Goal: Task Accomplishment & Management: Use online tool/utility

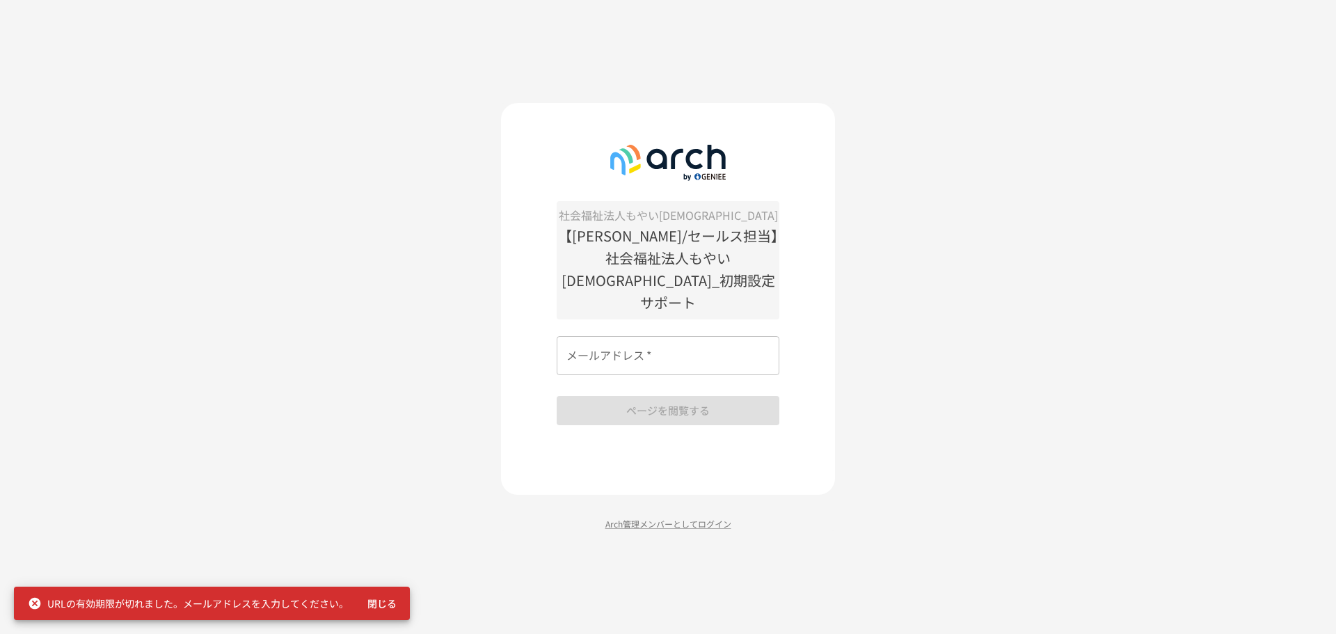
click at [407, 199] on div "社会福祉法人もやい[DEMOGRAPHIC_DATA] 【[PERSON_NAME]/セールス担当】社会福祉法人もやい[DEMOGRAPHIC_DATA]_初…" at bounding box center [668, 317] width 1336 height 634
click at [753, 349] on input "メールアドレス   *" at bounding box center [668, 355] width 223 height 39
click at [680, 352] on input "メールアドレス   *" at bounding box center [668, 355] width 223 height 39
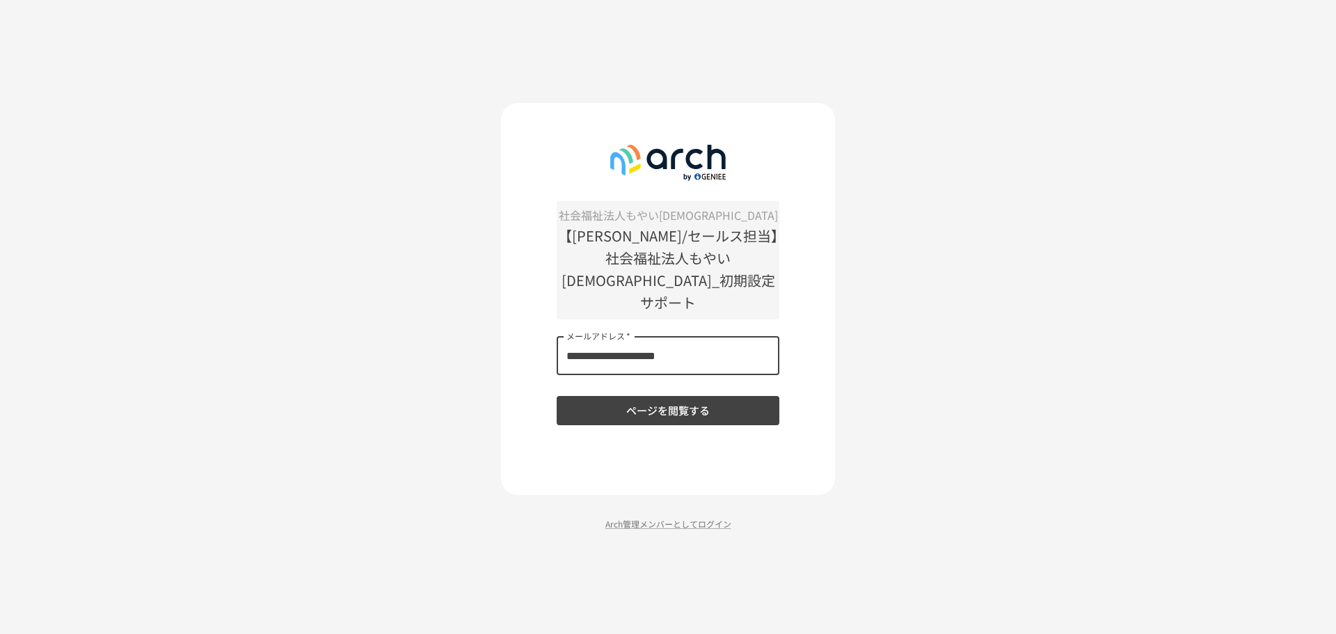
type input "**********"
click at [710, 401] on button "ページを閲覧する" at bounding box center [668, 410] width 223 height 29
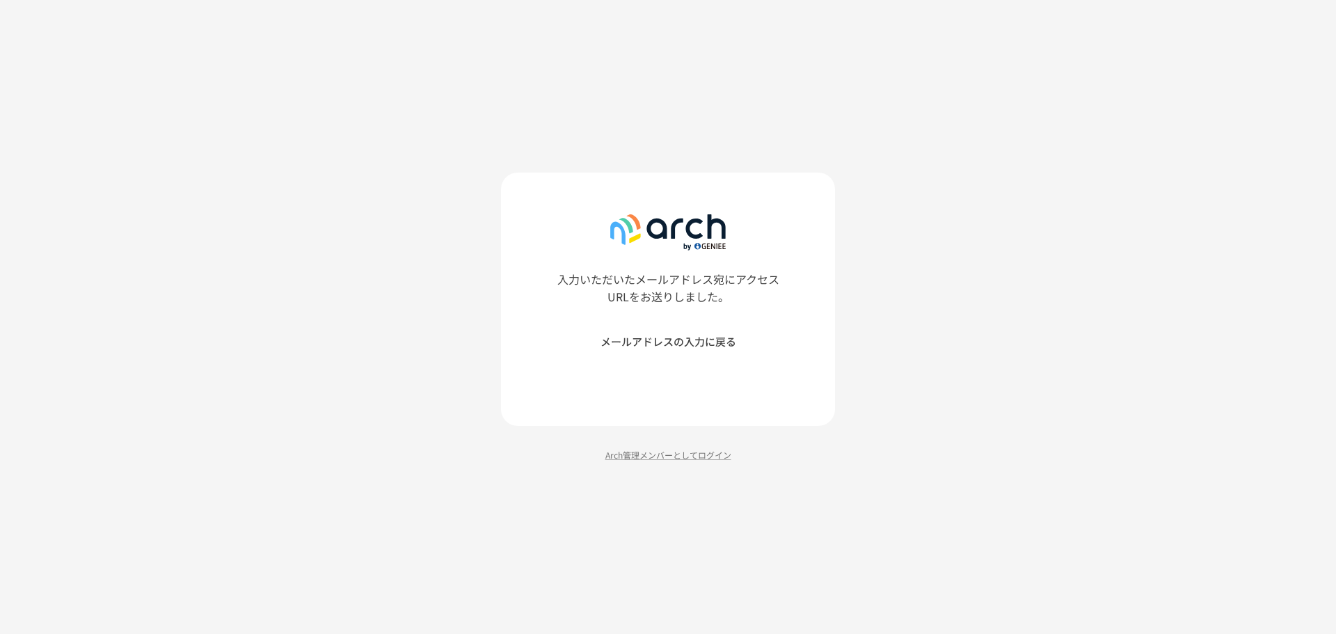
click at [419, 113] on div "入力いただいたメールアドレス宛にアクセスURLをお送りしました。 メールアドレスの入力に戻る Arch管理メンバーとしてログイン" at bounding box center [668, 317] width 1336 height 634
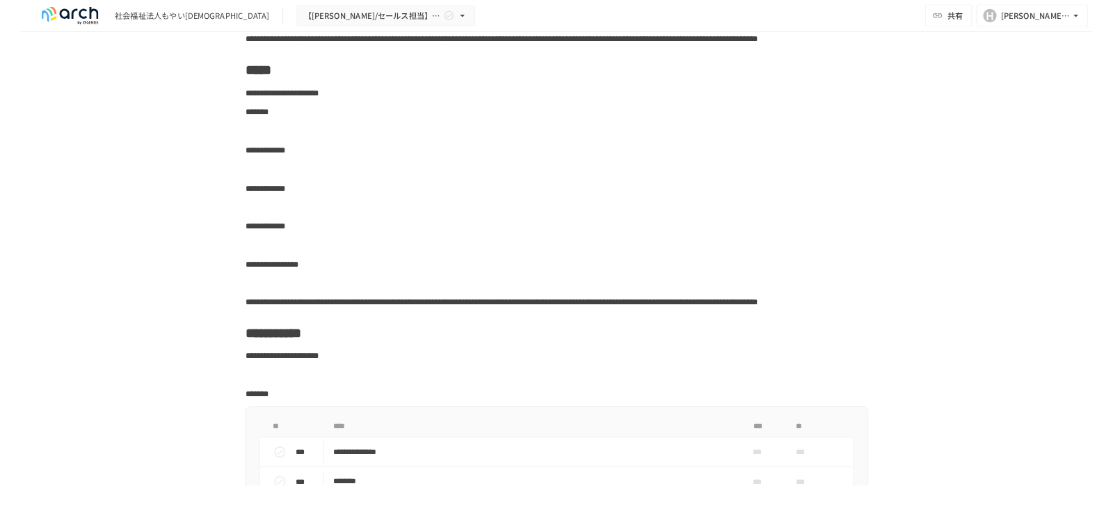
scroll to position [3131, 0]
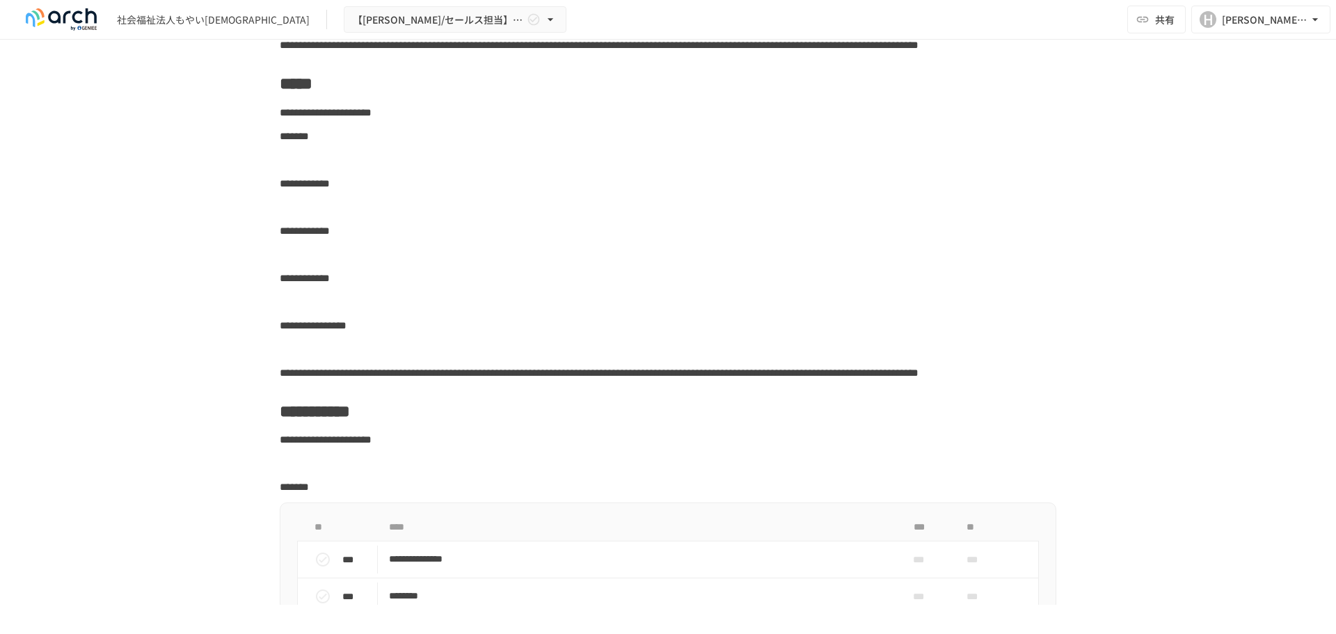
click at [610, 264] on p at bounding box center [668, 255] width 777 height 18
click at [584, 216] on p at bounding box center [668, 207] width 777 height 18
click at [571, 169] on p at bounding box center [668, 160] width 777 height 18
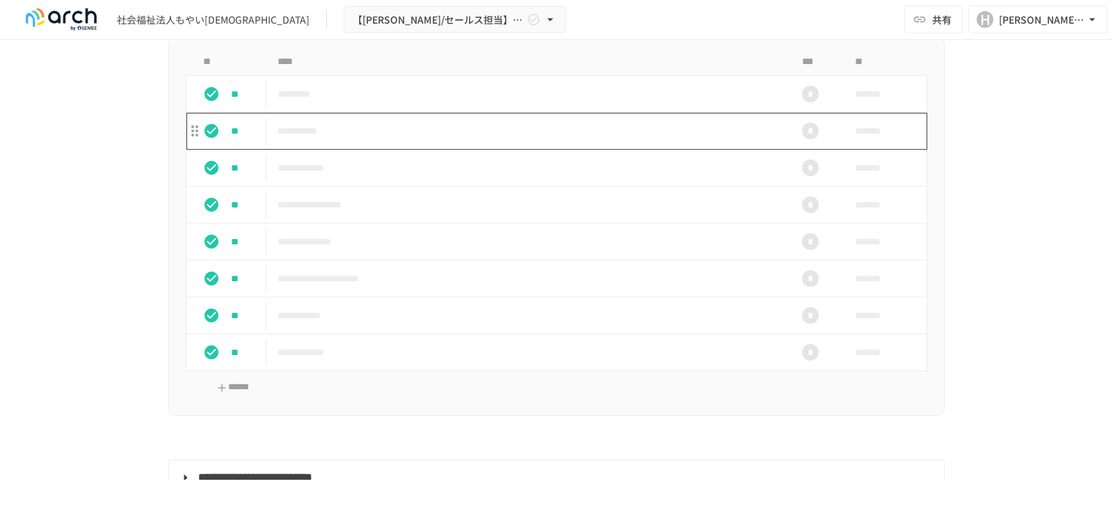
scroll to position [1392, 0]
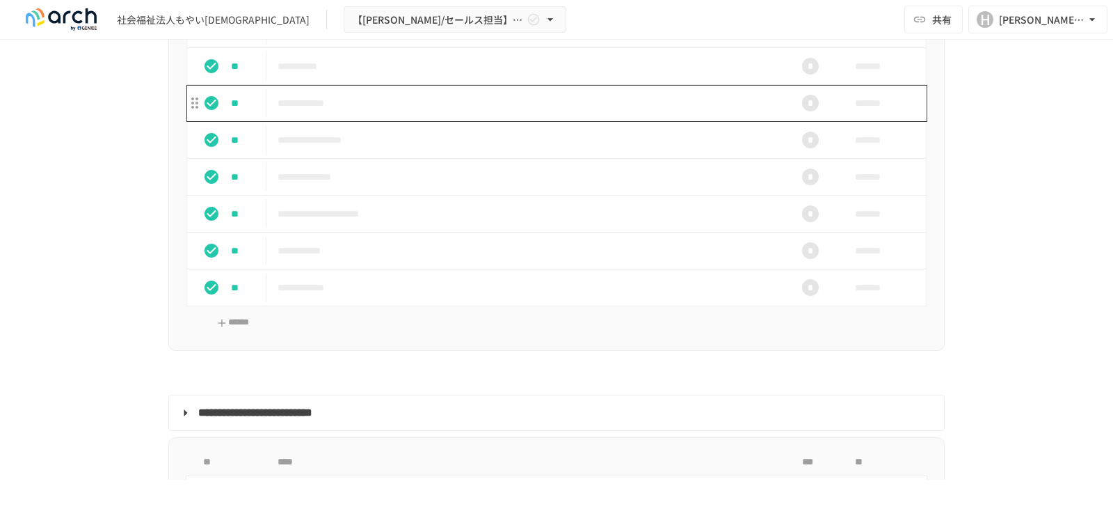
click at [557, 112] on p "**********" at bounding box center [528, 103] width 500 height 17
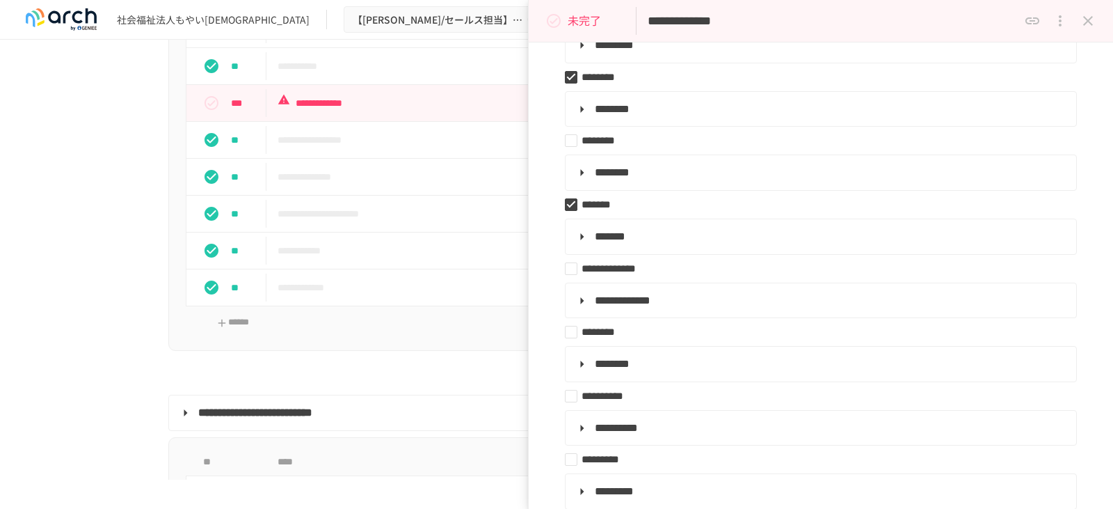
scroll to position [417, 0]
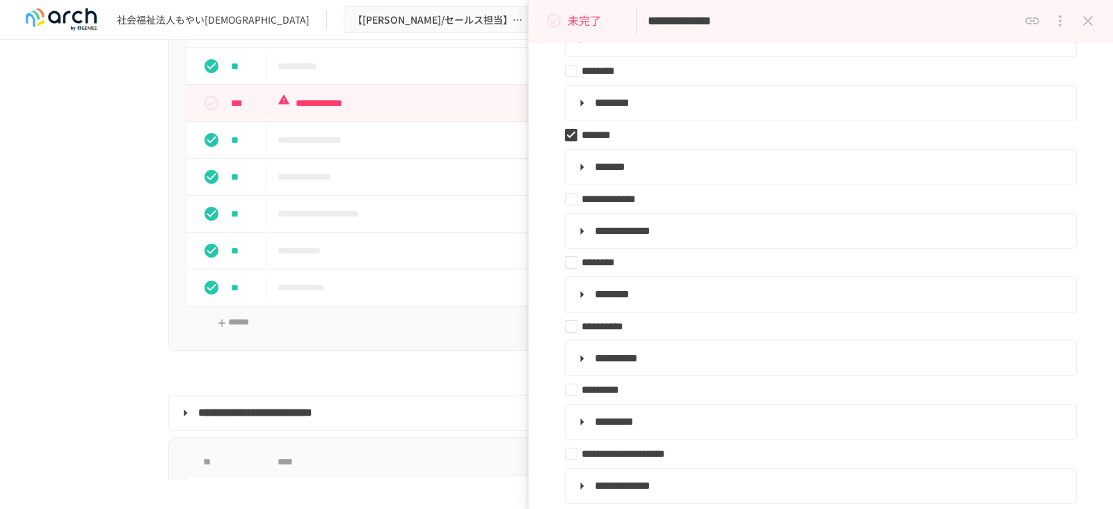
click at [102, 398] on div "**********" at bounding box center [556, 260] width 1113 height 440
click at [1094, 19] on icon "close drawer" at bounding box center [1088, 21] width 17 height 17
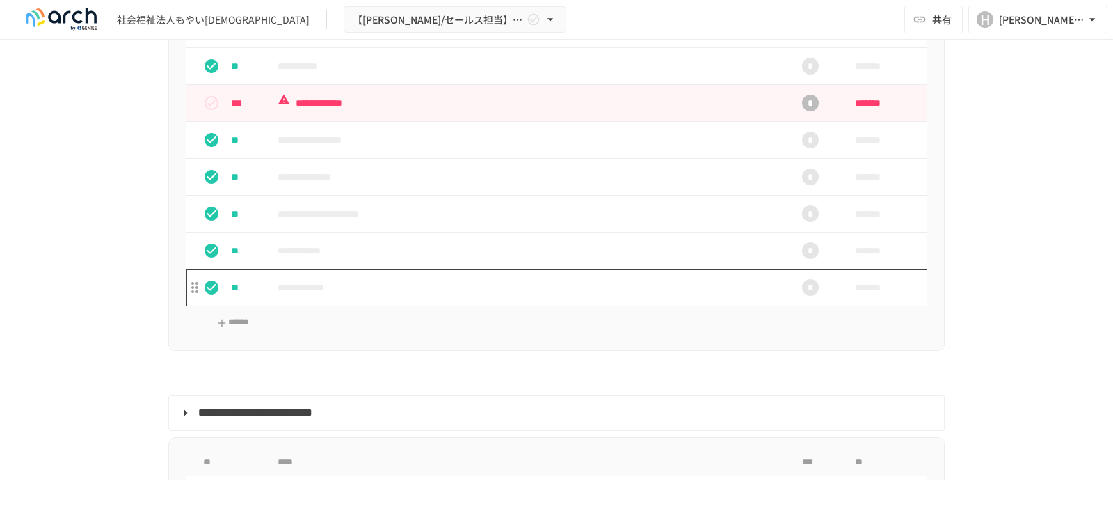
scroll to position [1252, 0]
